Goal: Register for event/course

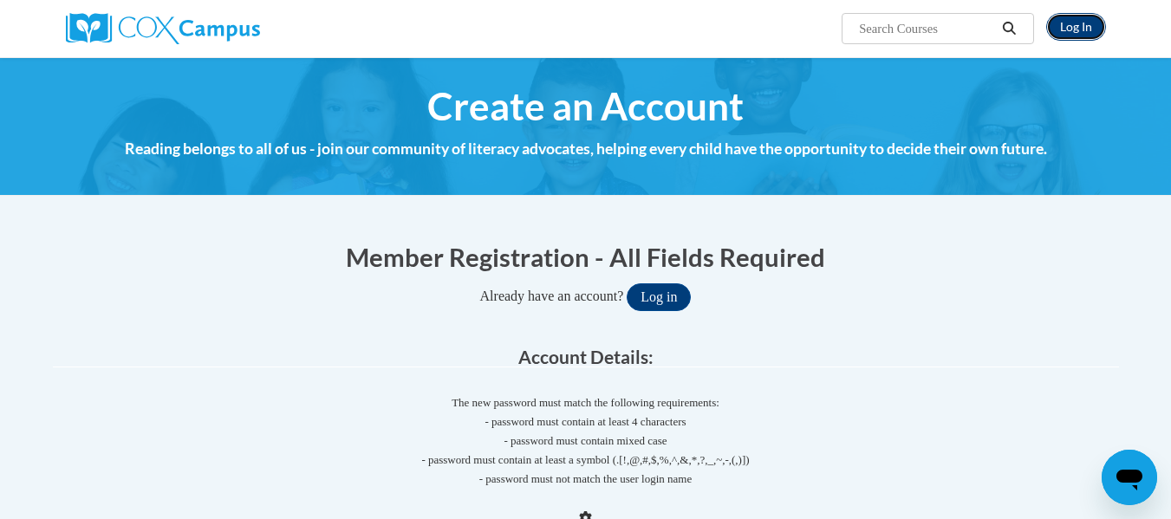
click at [1073, 31] on link "Log In" at bounding box center [1076, 27] width 60 height 28
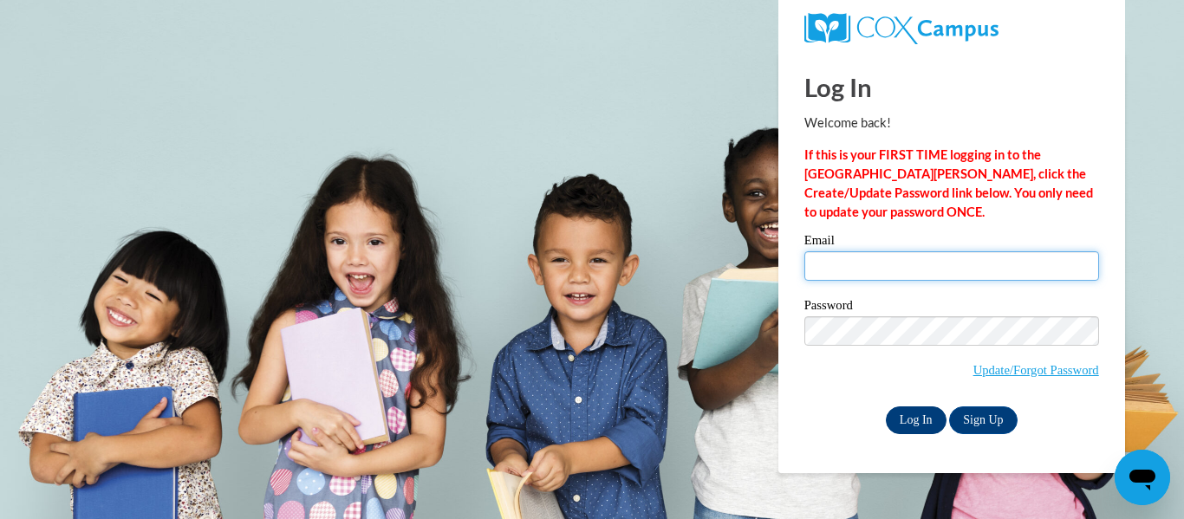
type input "mildredcintron0919@gmail.com"
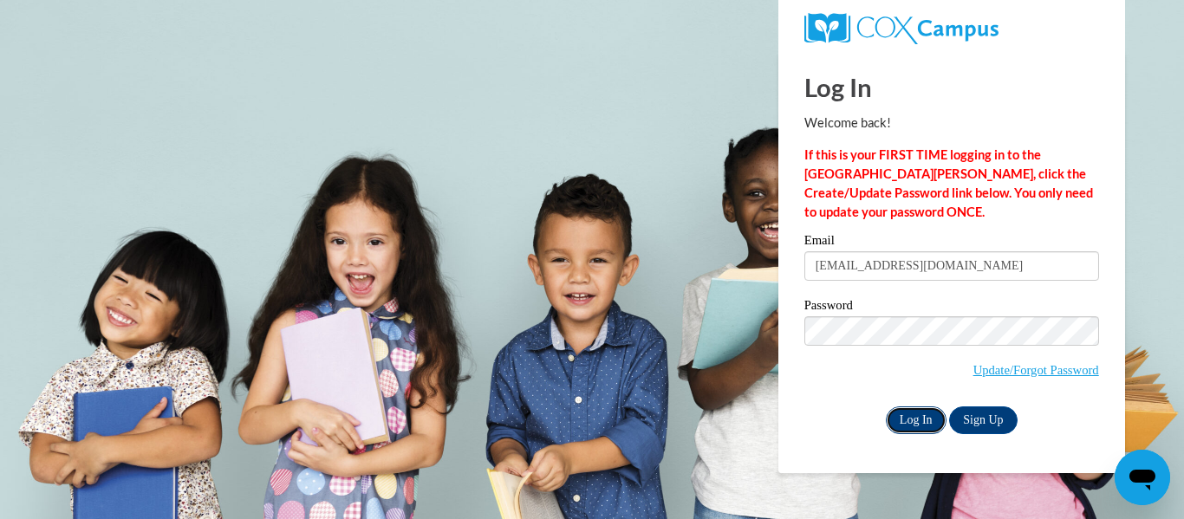
click at [905, 413] on input "Log In" at bounding box center [916, 421] width 61 height 28
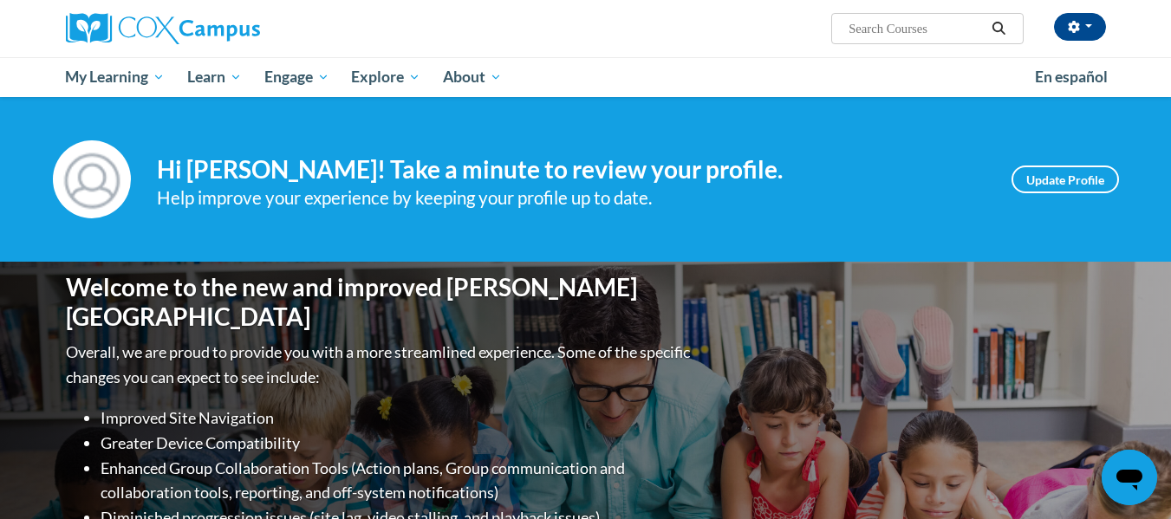
click at [873, 25] on input "Search..." at bounding box center [916, 28] width 139 height 21
type input "moniitoring children progress"
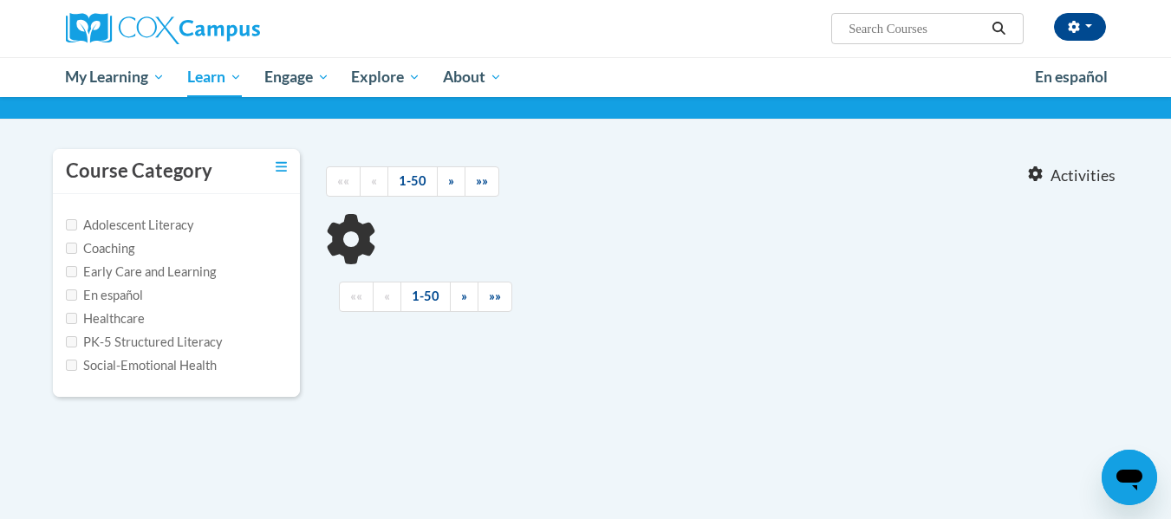
scroll to position [108, 0]
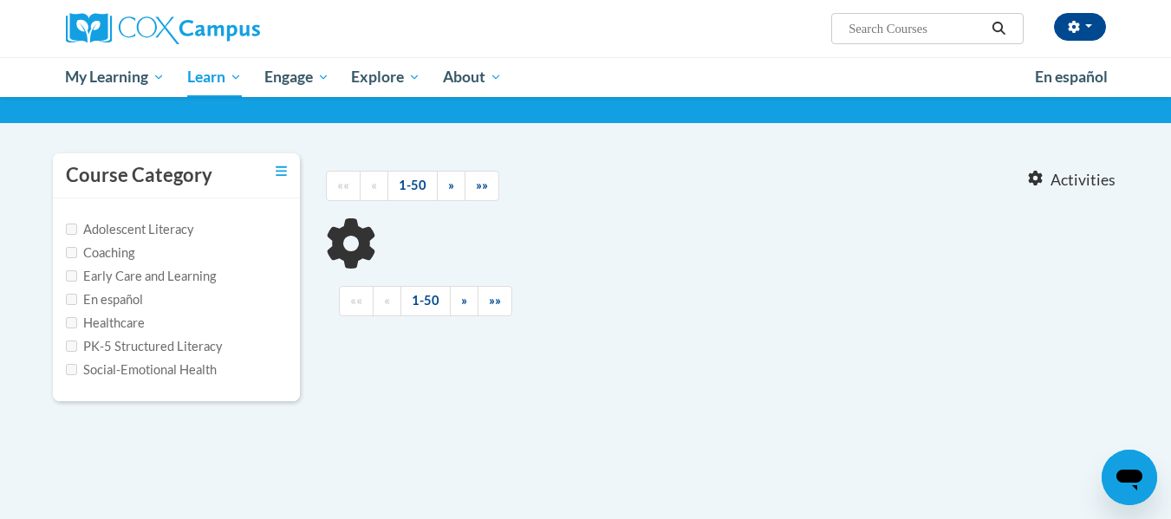
type input "moniitoring children progress"
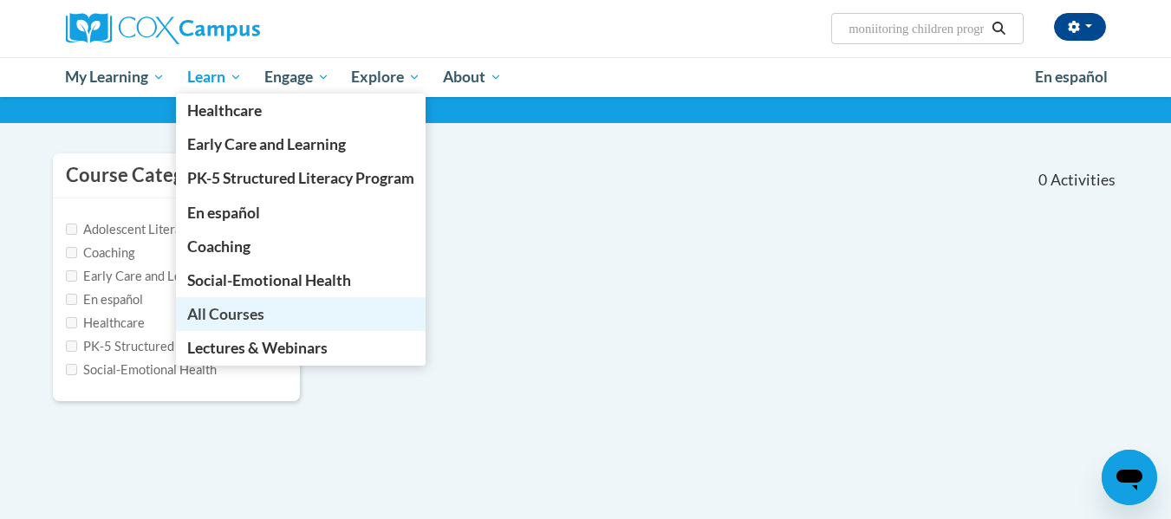
click at [237, 320] on span "All Courses" at bounding box center [225, 314] width 77 height 18
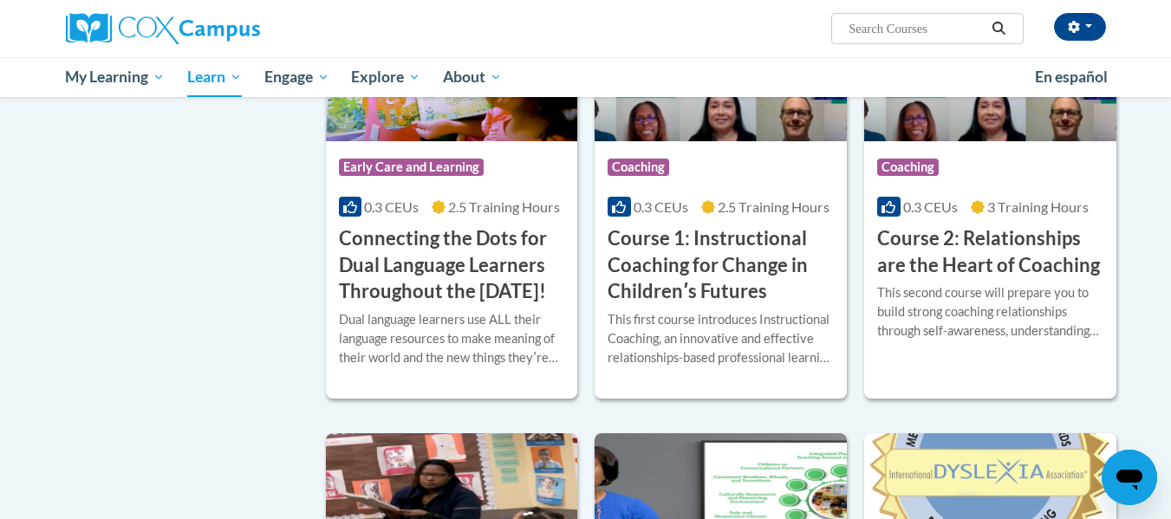
scroll to position [857, 0]
click at [714, 273] on h3 "Course 1: Instructional Coaching for Change in Childrenʹs Futures" at bounding box center [721, 266] width 226 height 80
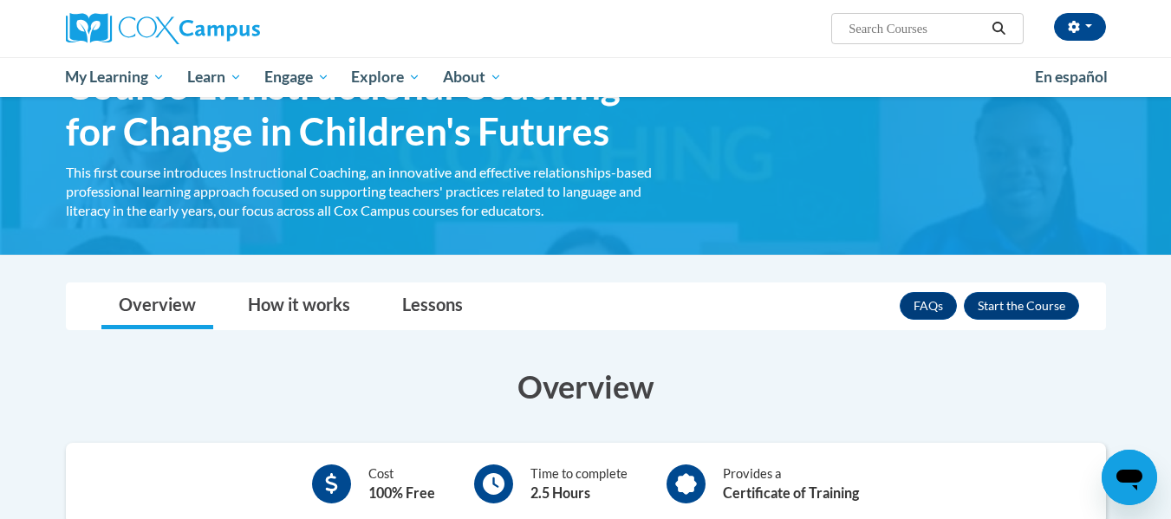
scroll to position [133, 0]
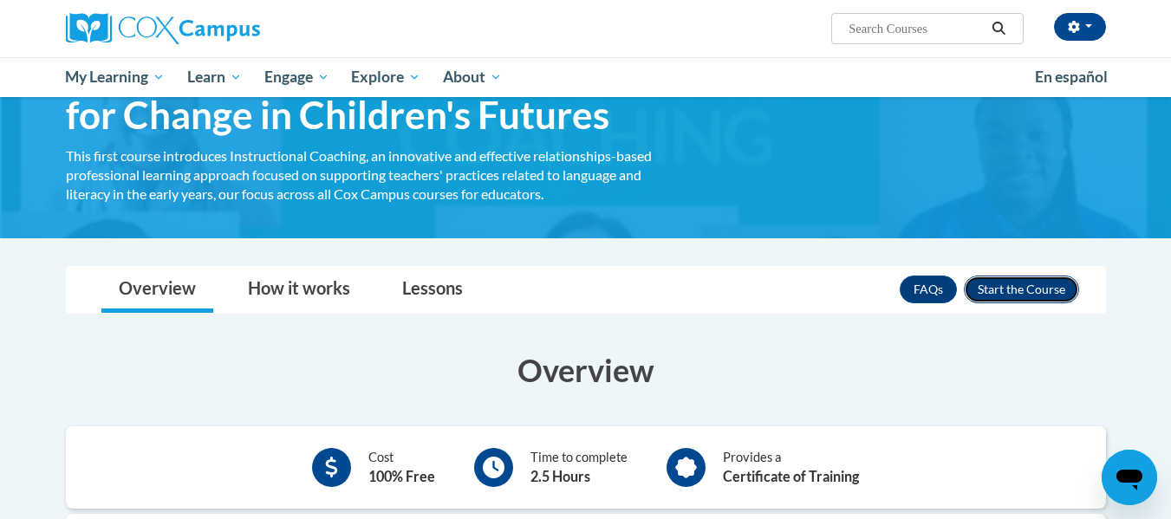
click at [1027, 295] on button "Enroll" at bounding box center [1021, 290] width 115 height 28
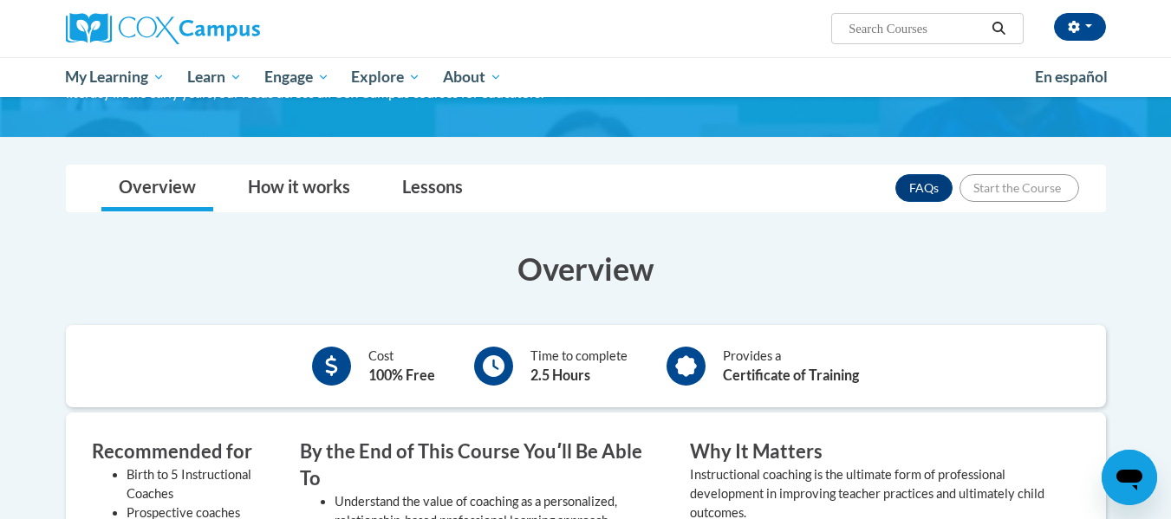
scroll to position [245, 0]
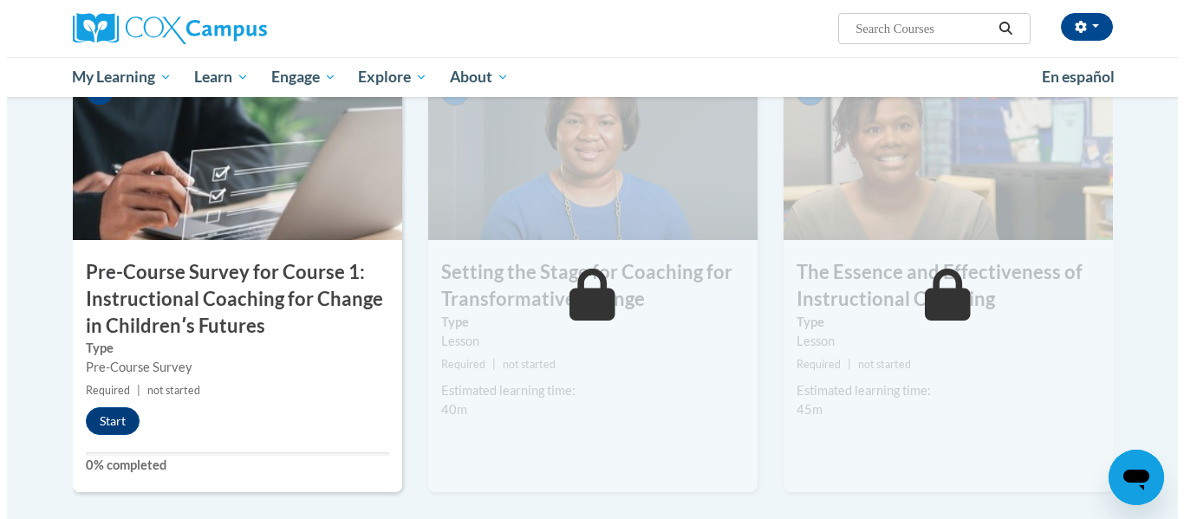
scroll to position [451, 0]
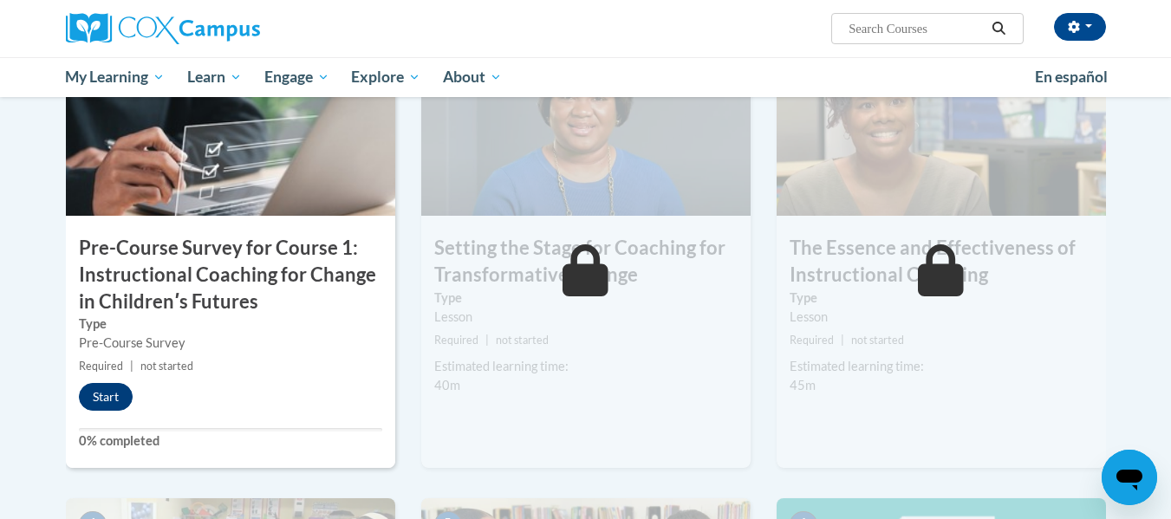
click at [105, 397] on button "Start" at bounding box center [106, 397] width 54 height 28
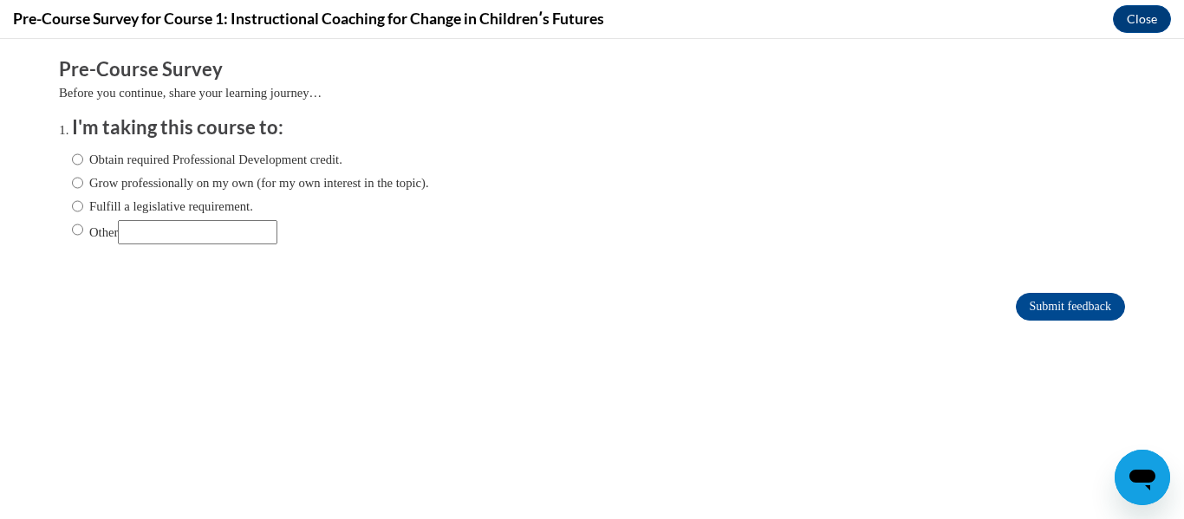
scroll to position [0, 0]
click at [72, 153] on input "Obtain required Professional Development credit." at bounding box center [77, 159] width 11 height 19
radio input "true"
click at [1064, 304] on input "Submit feedback" at bounding box center [1070, 307] width 109 height 28
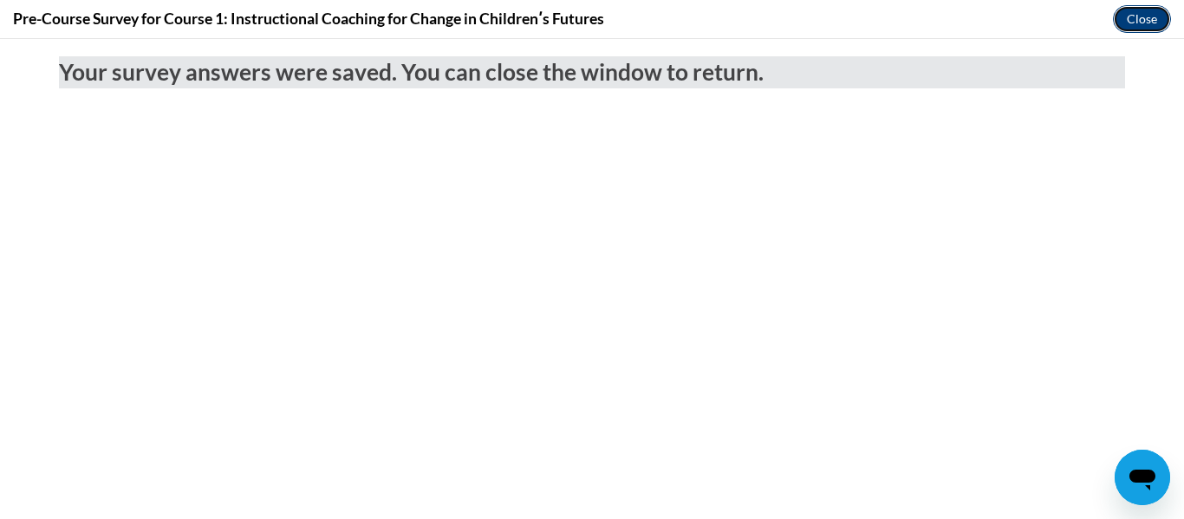
click at [1138, 23] on button "Close" at bounding box center [1142, 19] width 58 height 28
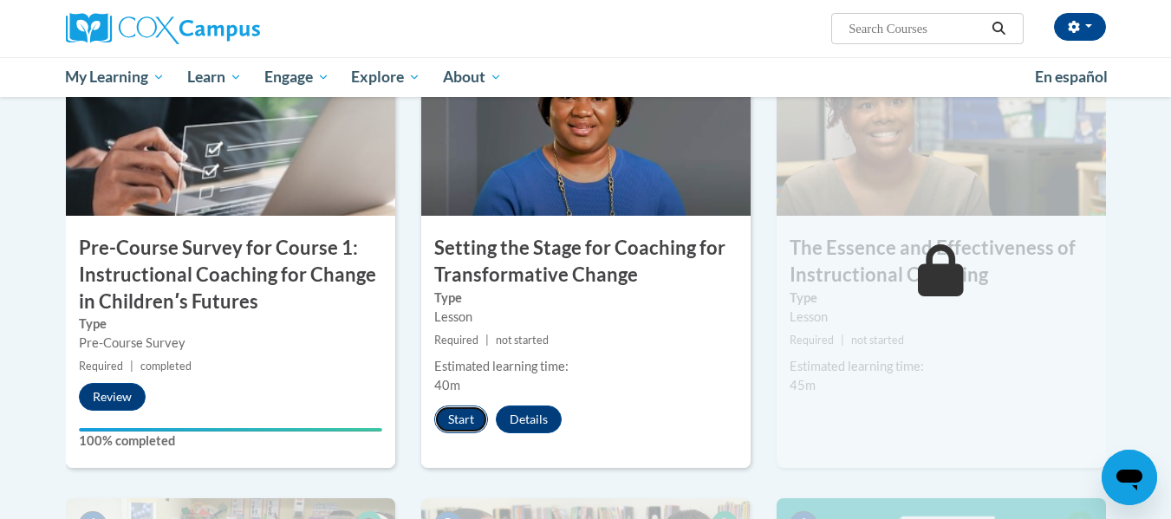
click at [446, 423] on button "Start" at bounding box center [461, 420] width 54 height 28
